Goal: Task Accomplishment & Management: Manage account settings

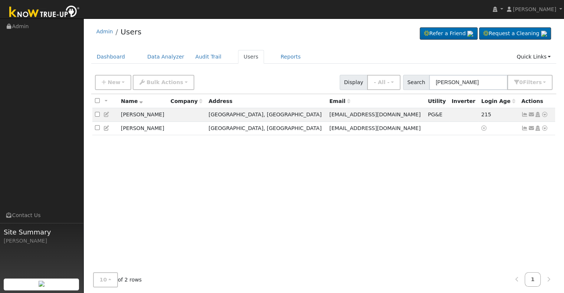
type input "[PERSON_NAME]"
click at [524, 113] on icon at bounding box center [524, 114] width 7 height 5
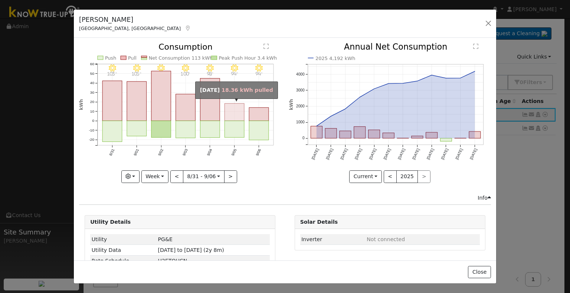
click at [233, 111] on rect "onclick=""" at bounding box center [235, 112] width 20 height 17
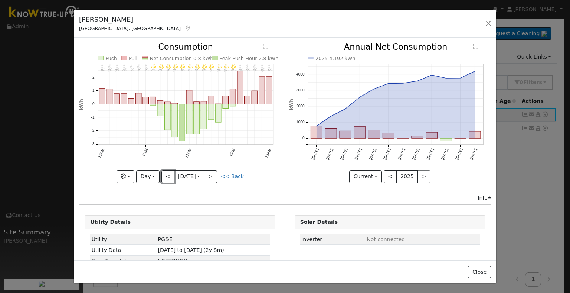
click at [168, 175] on button "<" at bounding box center [167, 177] width 13 height 13
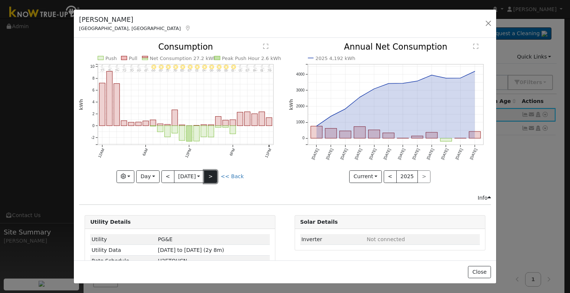
click at [211, 171] on button ">" at bounding box center [210, 177] width 13 height 13
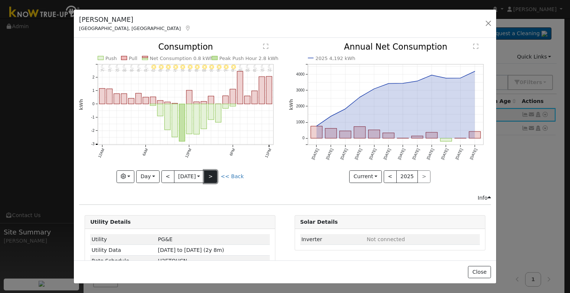
click at [213, 177] on button ">" at bounding box center [210, 177] width 13 height 13
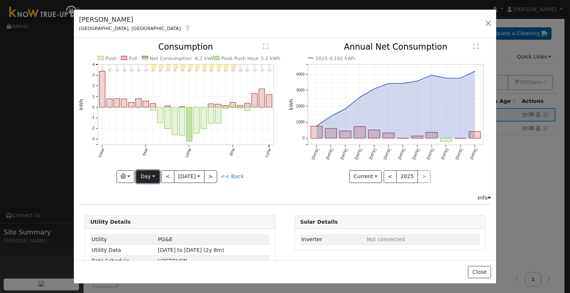
click at [144, 174] on button "Day" at bounding box center [147, 177] width 23 height 13
click at [154, 212] on link "Month" at bounding box center [162, 212] width 52 height 10
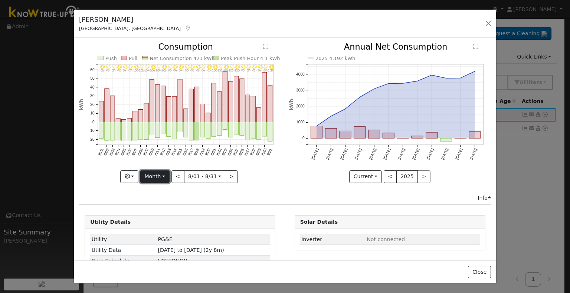
click at [159, 174] on button "Month" at bounding box center [154, 177] width 29 height 13
click at [159, 221] on link "Year" at bounding box center [167, 223] width 52 height 10
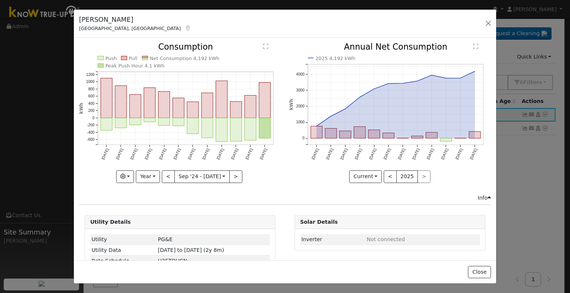
scroll to position [19, 0]
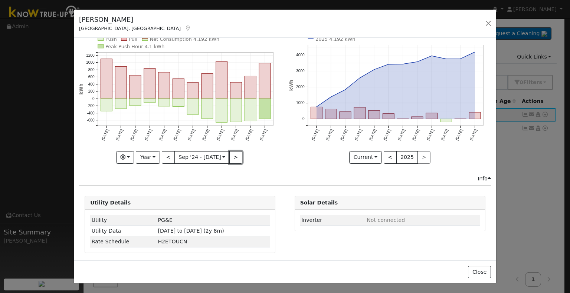
click at [232, 155] on button ">" at bounding box center [235, 157] width 13 height 13
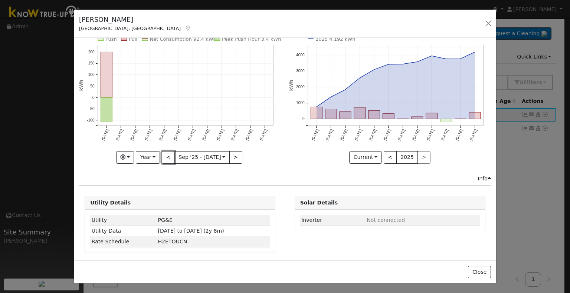
click at [167, 157] on button "<" at bounding box center [168, 157] width 13 height 13
type input "2024-09-01"
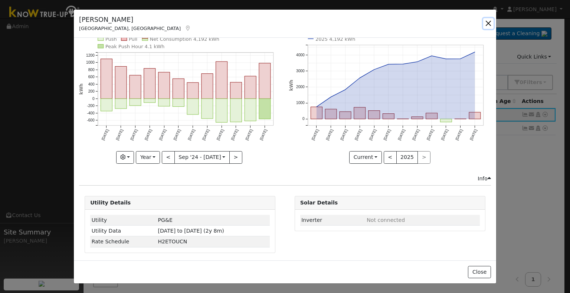
click at [487, 22] on button "button" at bounding box center [488, 23] width 10 height 10
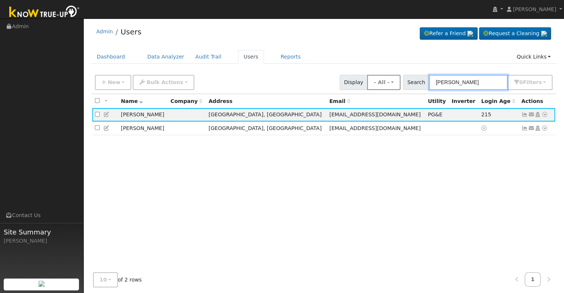
drag, startPoint x: 473, startPoint y: 83, endPoint x: 406, endPoint y: 85, distance: 66.8
click at [406, 85] on div "New Add User Quick Add Quick Connect Quick Convert Lead Bulk Actions Send Email…" at bounding box center [323, 81] width 461 height 18
paste input "Terrance and Marie Harn"
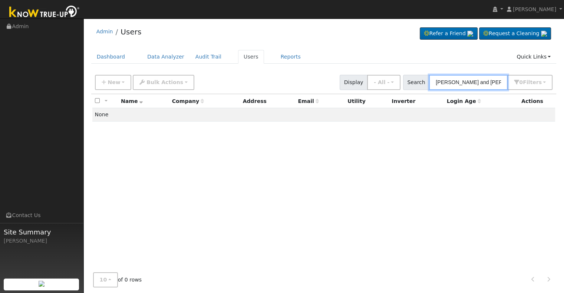
click at [486, 80] on input "Terrance and Marie Harn" at bounding box center [468, 82] width 79 height 15
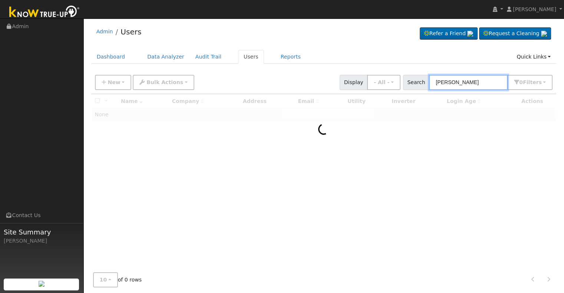
type input "Harn"
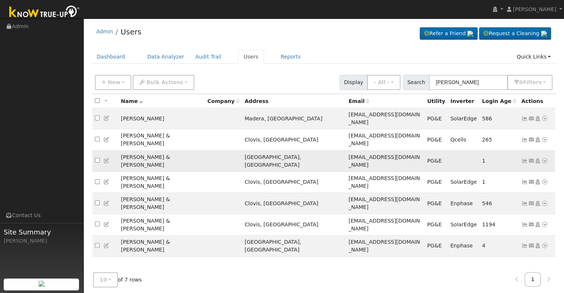
click at [523, 158] on icon at bounding box center [524, 160] width 7 height 5
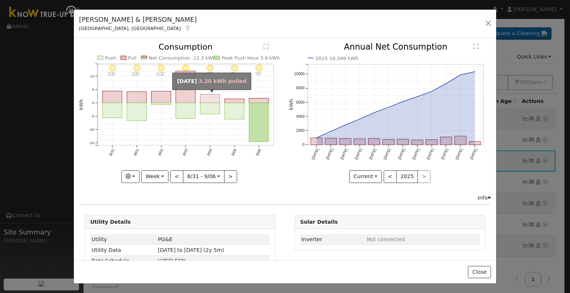
click at [212, 101] on rect "onclick=""" at bounding box center [210, 99] width 20 height 9
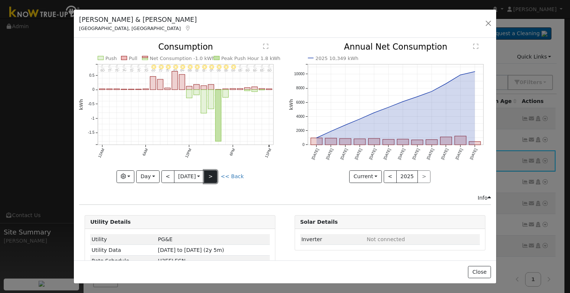
click at [213, 177] on button ">" at bounding box center [210, 177] width 13 height 13
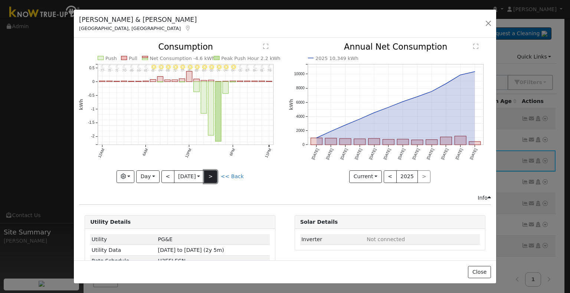
click at [208, 175] on button ">" at bounding box center [210, 177] width 13 height 13
type input "2025-09-06"
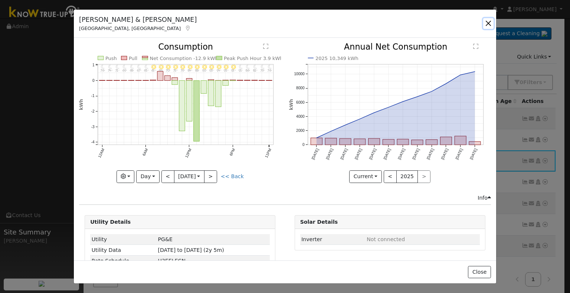
click at [487, 19] on button "button" at bounding box center [488, 23] width 10 height 10
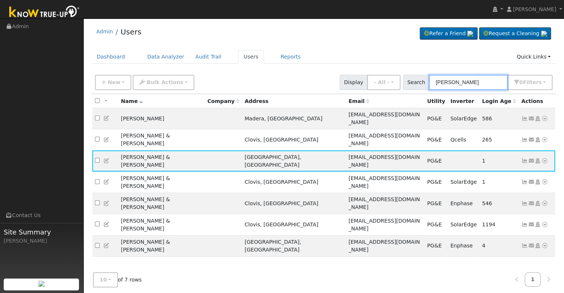
drag, startPoint x: 450, startPoint y: 92, endPoint x: 386, endPoint y: 93, distance: 63.8
click at [386, 93] on div "New Add User Quick Add Quick Connect Quick Convert Lead Bulk Actions Send Email…" at bounding box center [323, 82] width 465 height 23
paste input "Chinh Trinh"
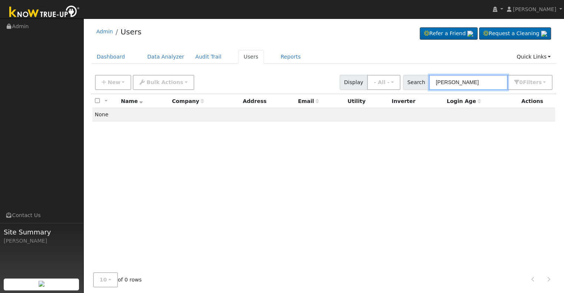
click at [454, 80] on input "Chinh Trinh" at bounding box center [468, 82] width 79 height 15
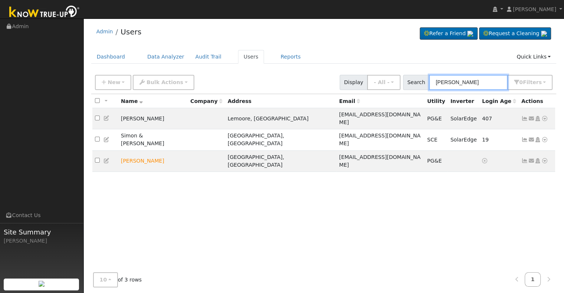
type input "Trinh"
click at [525, 158] on icon at bounding box center [524, 160] width 7 height 5
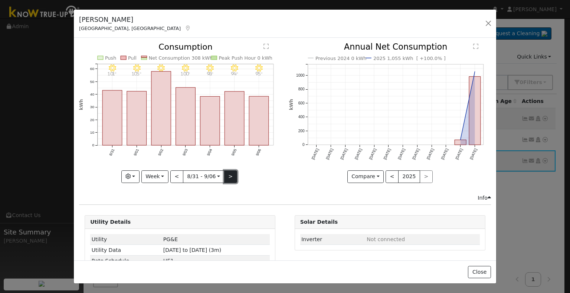
click at [224, 175] on button ">" at bounding box center [230, 177] width 13 height 13
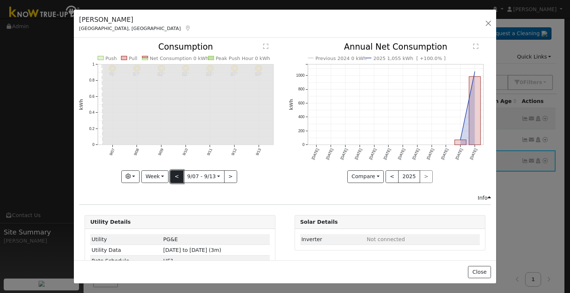
click at [172, 174] on button "<" at bounding box center [176, 177] width 13 height 13
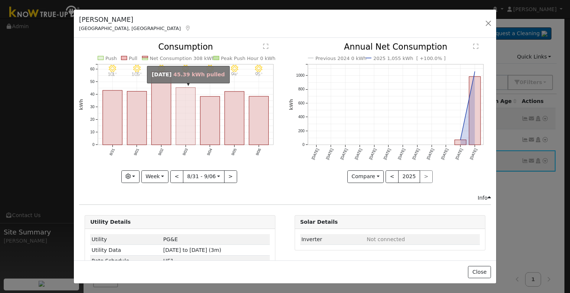
click at [188, 124] on rect "onclick=""" at bounding box center [186, 116] width 20 height 57
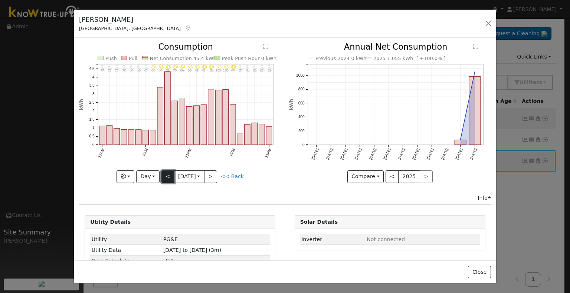
click at [165, 174] on button "<" at bounding box center [167, 177] width 13 height 13
type input "2025-09-02"
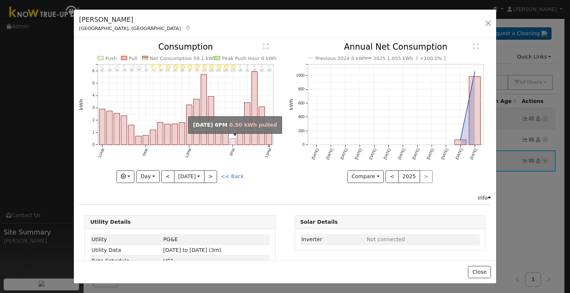
click at [230, 141] on rect "onclick=""" at bounding box center [233, 142] width 6 height 6
click at [231, 140] on rect "onclick=""" at bounding box center [233, 142] width 6 height 6
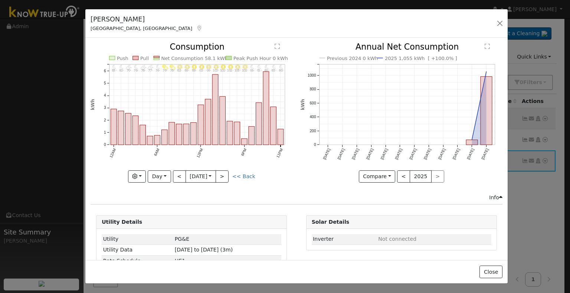
drag, startPoint x: 79, startPoint y: 19, endPoint x: 90, endPoint y: 18, distance: 11.5
click at [90, 18] on h5 "Tien Trinh" at bounding box center [146, 19] width 112 height 10
